Goal: Information Seeking & Learning: Learn about a topic

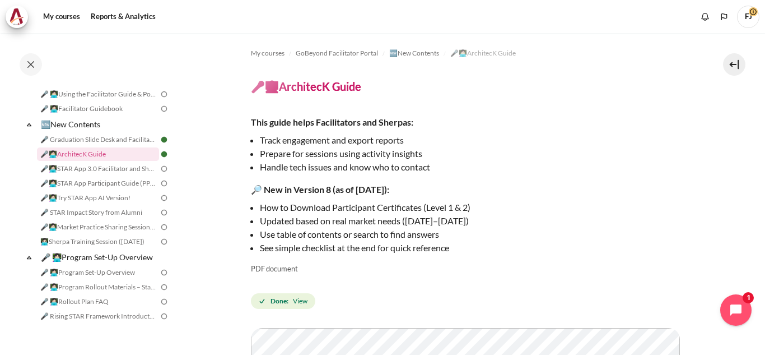
scroll to position [73, 0]
click at [120, 173] on link "🎤👩🏻‍💻STAR App 3.0 Facilitator and Sherpa Execution Guide" at bounding box center [98, 167] width 122 height 13
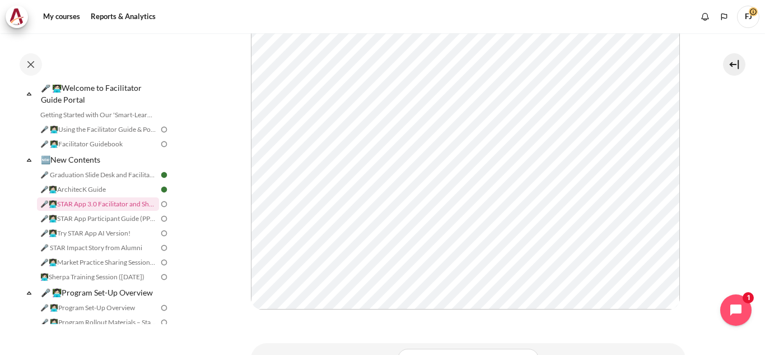
scroll to position [371, 0]
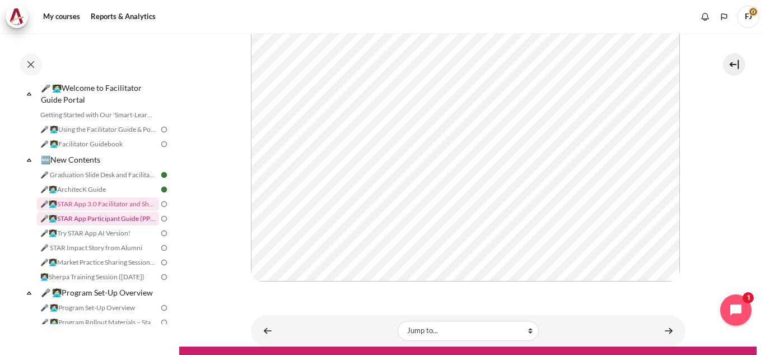
click at [132, 221] on link "🎤👩🏻‍💻STAR App Participant Guide (PPT)" at bounding box center [98, 218] width 122 height 13
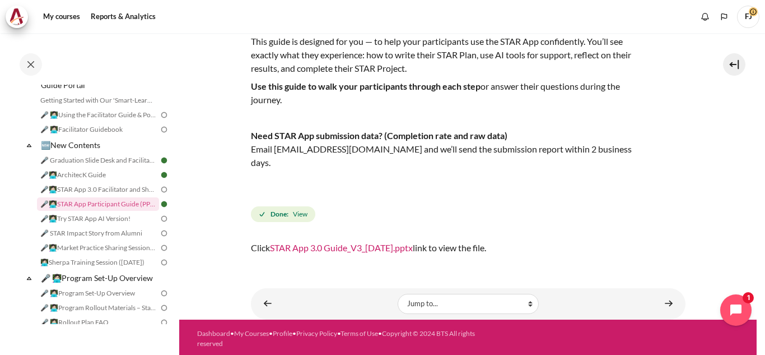
scroll to position [83, 0]
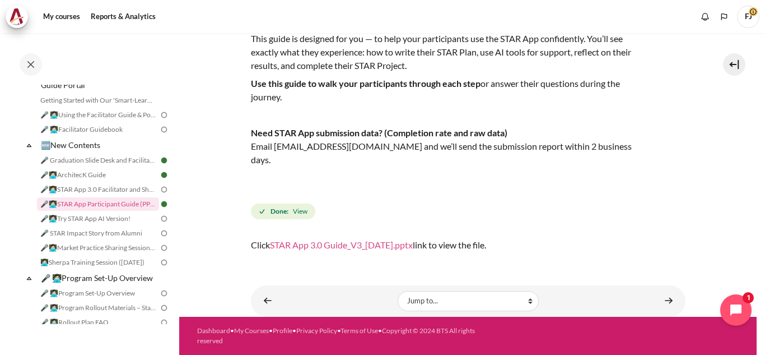
click at [407, 245] on link "STAR App 3.0 Guide_V3_29 May 2025.pptx" at bounding box center [341, 244] width 143 height 11
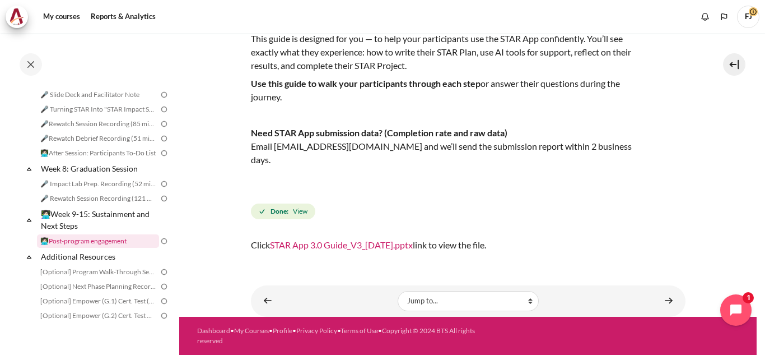
scroll to position [626, 0]
click at [114, 190] on link "🎤 Impact Lab Prep. Recording (52 mins.)" at bounding box center [98, 183] width 122 height 13
click at [117, 190] on link "🎤 Impact Lab Prep. Recording (52 mins.)" at bounding box center [98, 183] width 122 height 13
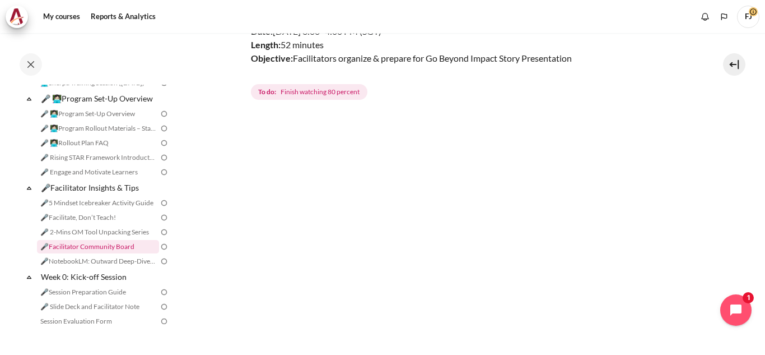
scroll to position [229, 0]
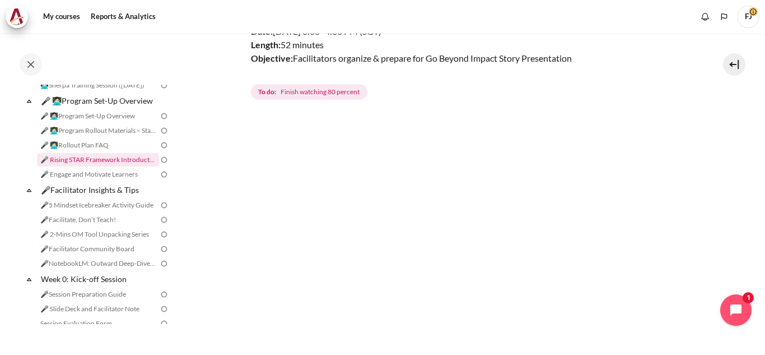
click at [113, 166] on link "🎤 Rising STAR Framework Introduction" at bounding box center [98, 159] width 122 height 13
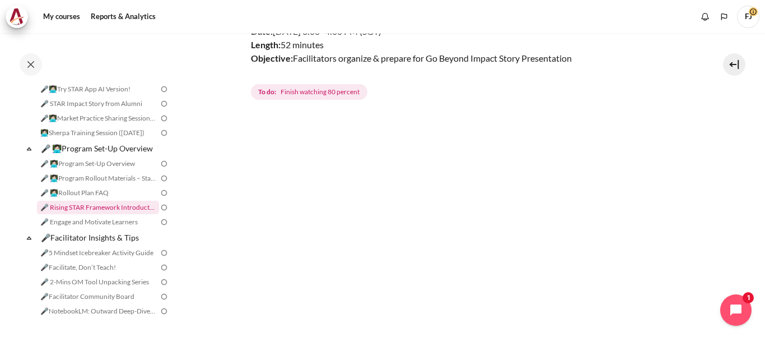
scroll to position [181, 0]
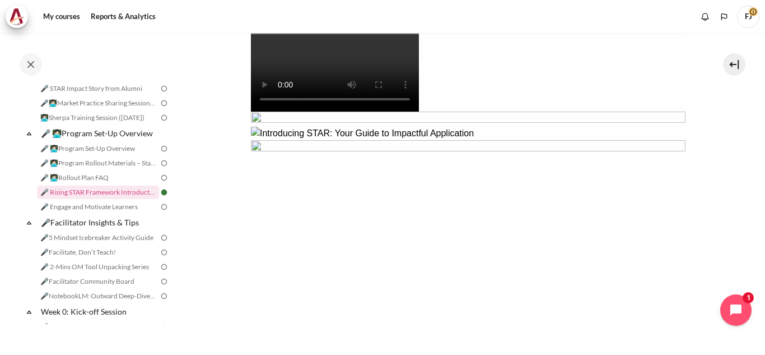
scroll to position [360, 0]
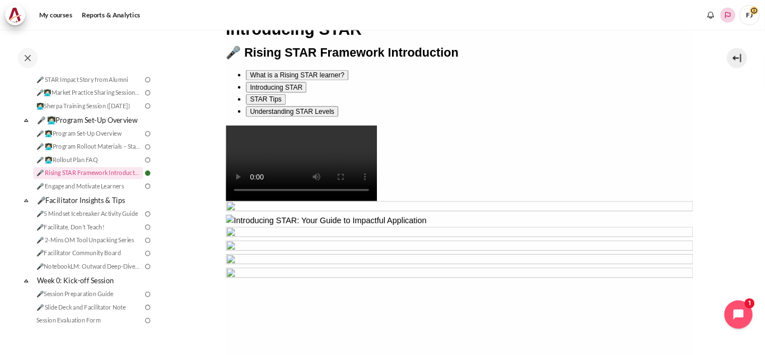
scroll to position [250, 0]
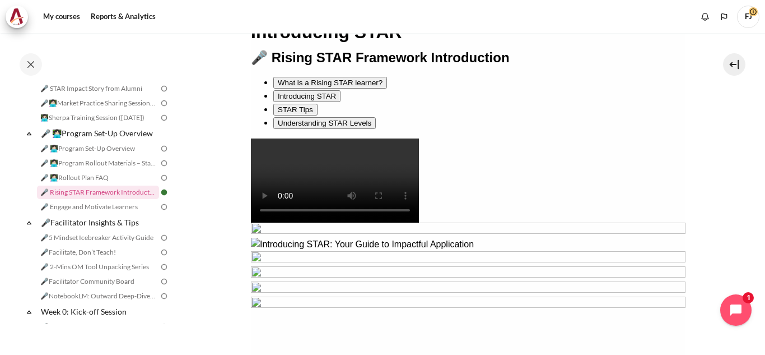
drag, startPoint x: 979, startPoint y: -34, endPoint x: 333, endPoint y: 213, distance: 691.5
click at [333, 129] on div "🎤 Rising STAR Framework Introduction What is a Rising STAR learner? Introducing…" at bounding box center [467, 90] width 435 height 78
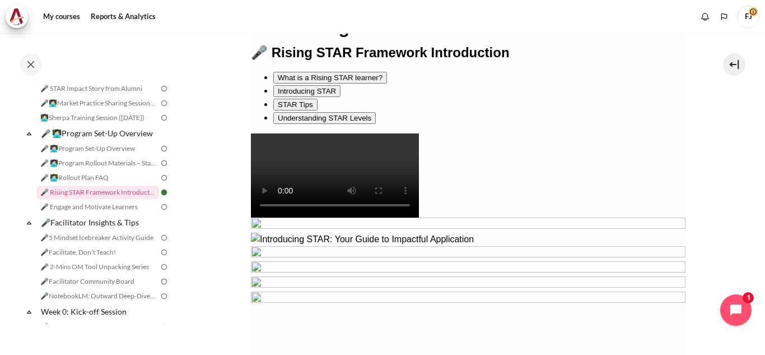
scroll to position [0, 0]
